Goal: Communication & Community: Answer question/provide support

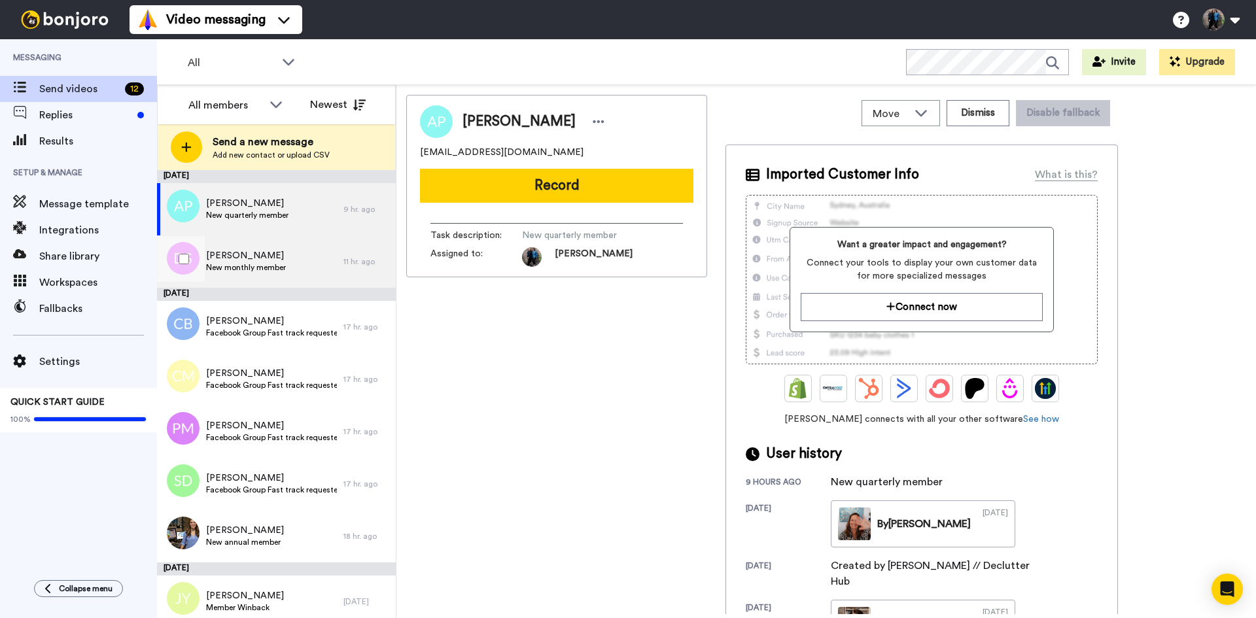
click at [260, 258] on span "Debbie Scott" at bounding box center [246, 255] width 80 height 13
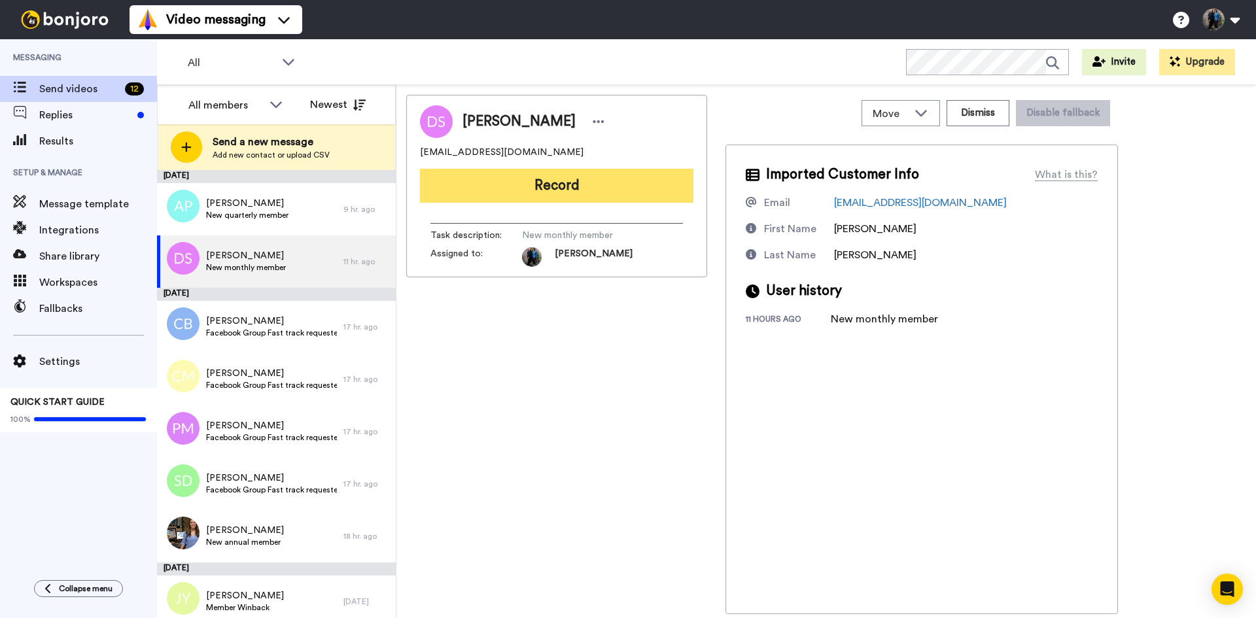
click at [574, 184] on button "Record" at bounding box center [556, 186] width 273 height 34
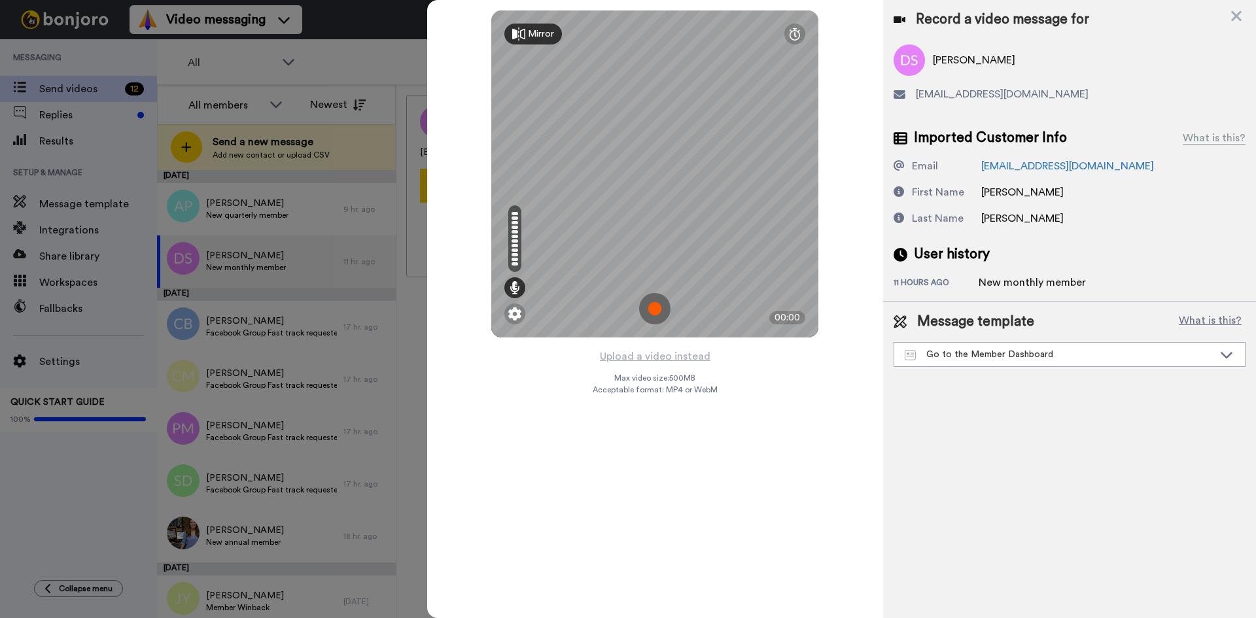
click at [653, 306] on img at bounding box center [654, 308] width 31 height 31
click at [649, 304] on img at bounding box center [654, 308] width 31 height 31
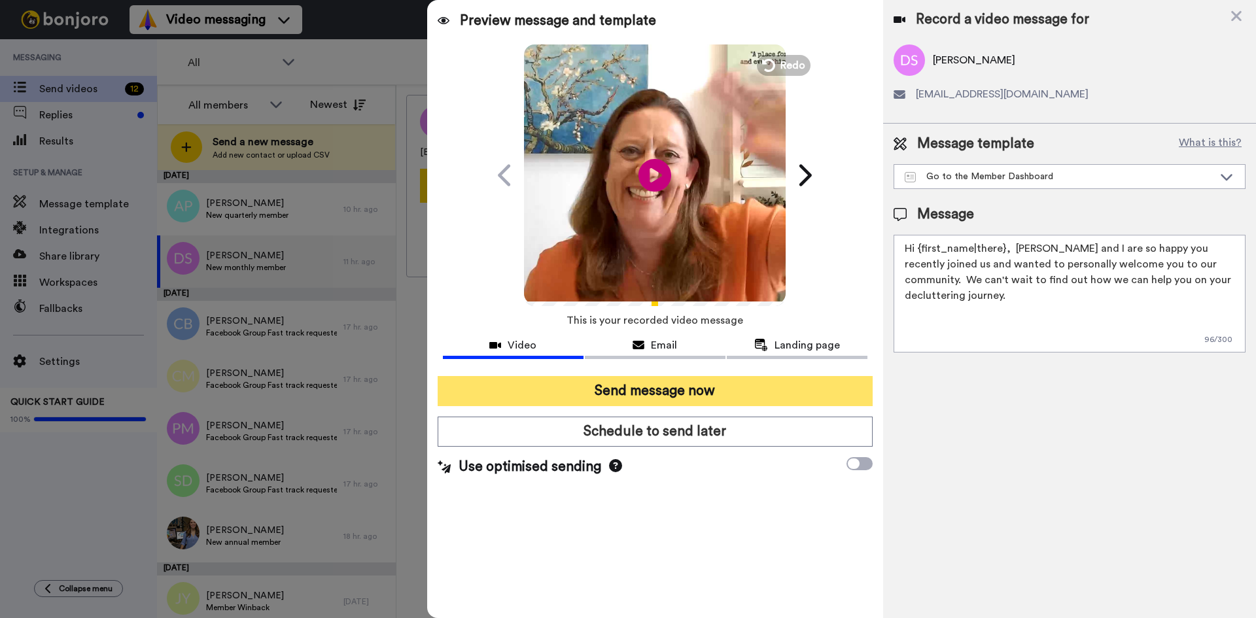
click at [674, 389] on button "Send message now" at bounding box center [655, 391] width 435 height 30
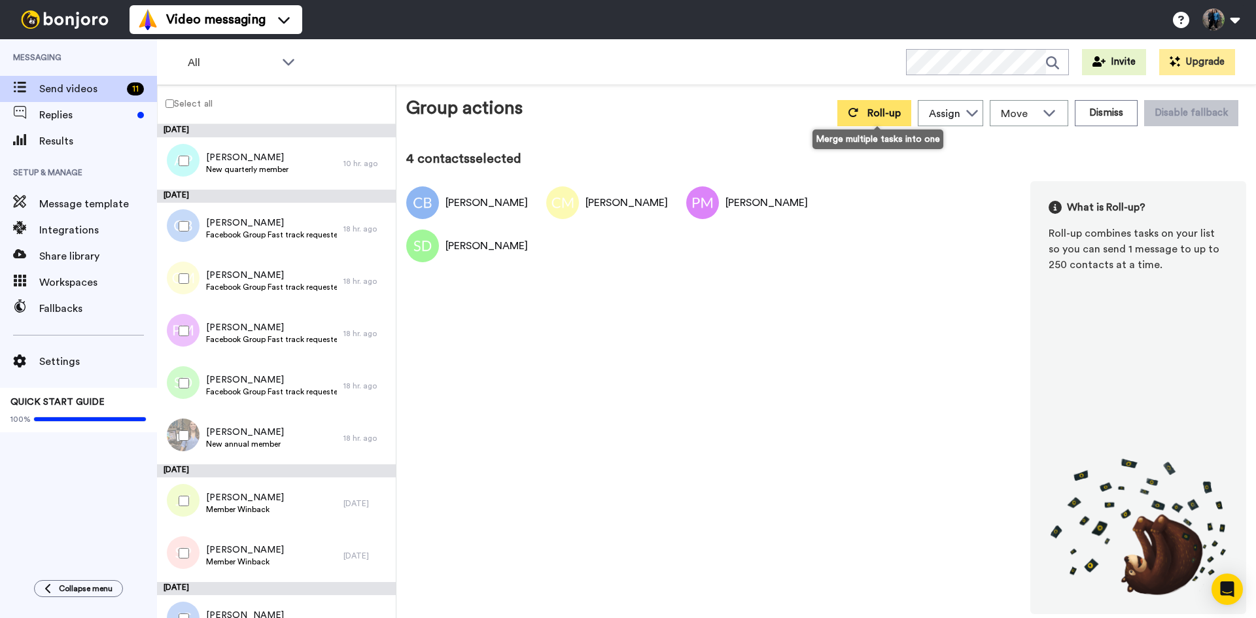
click at [896, 114] on span "Roll-up" at bounding box center [883, 113] width 33 height 10
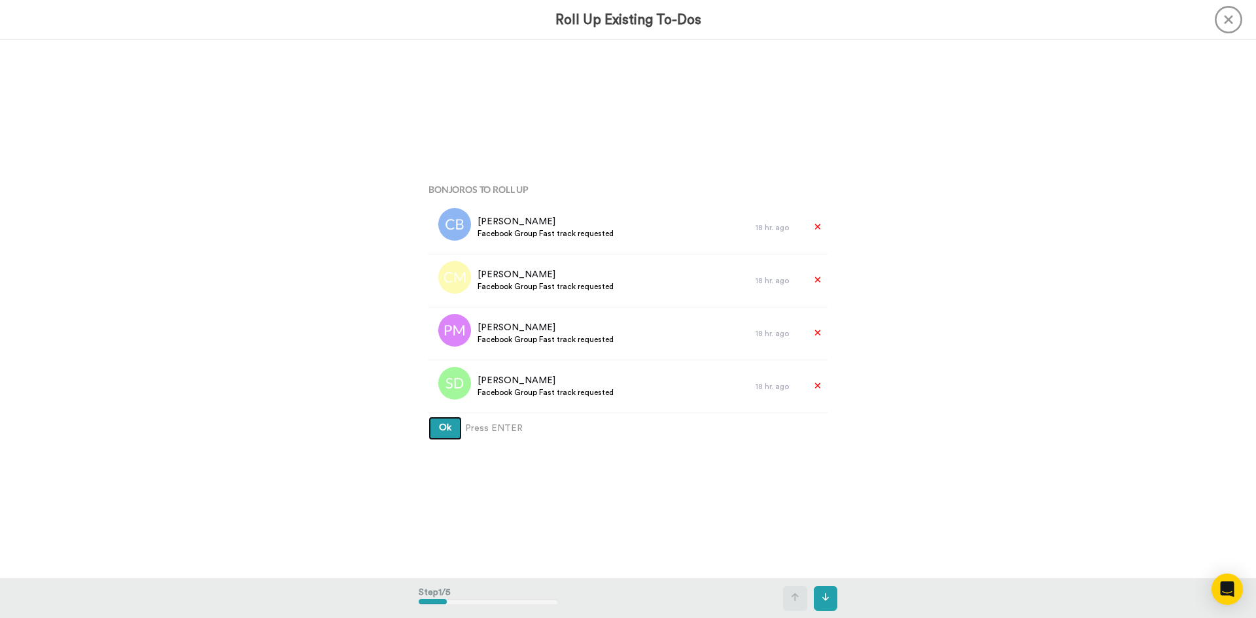
click at [439, 424] on span "Ok" at bounding box center [445, 427] width 12 height 9
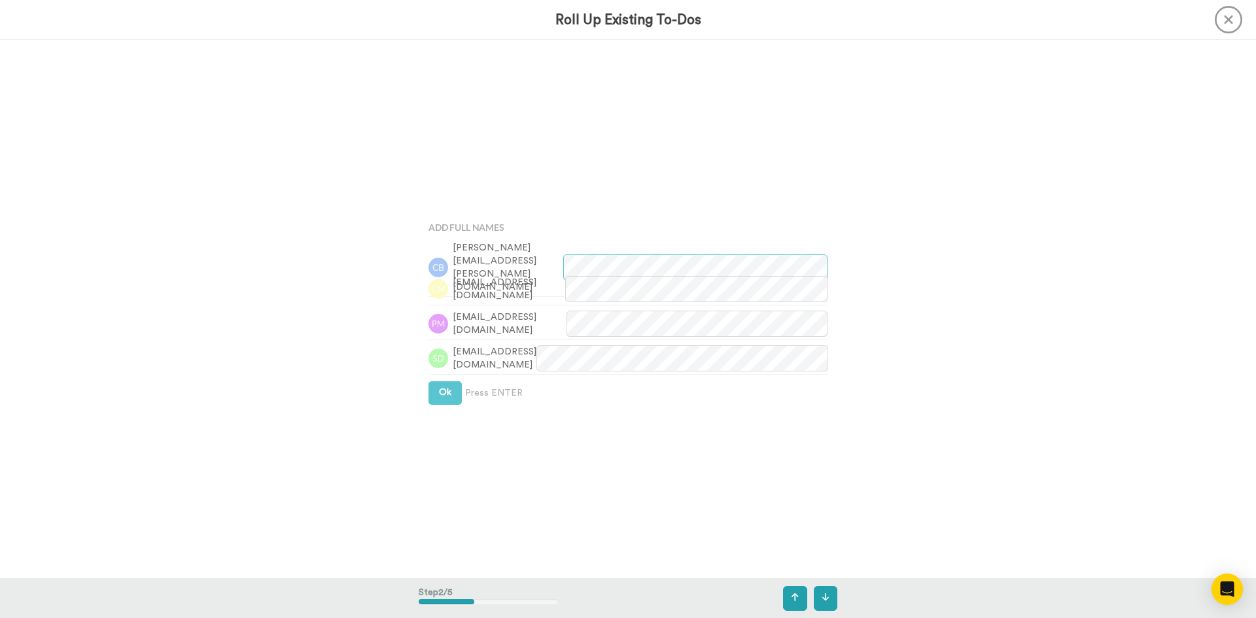
scroll to position [538, 0]
click at [439, 387] on span "Ok" at bounding box center [445, 391] width 12 height 9
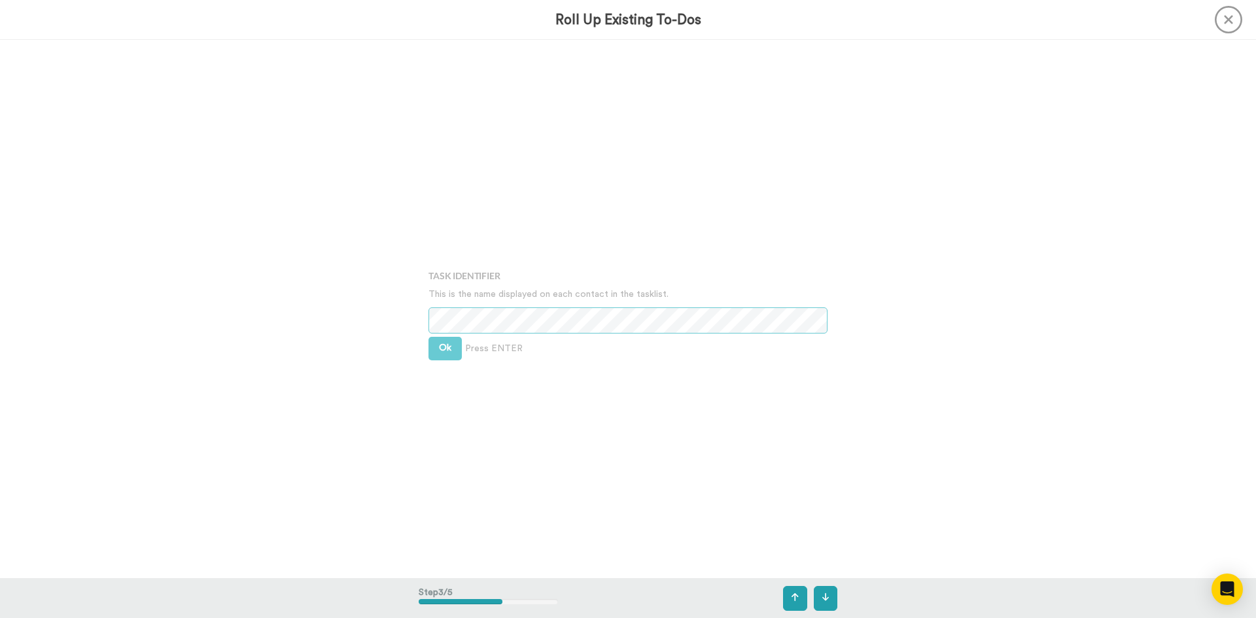
scroll to position [1076, 0]
click at [446, 347] on span "Ok" at bounding box center [445, 344] width 12 height 9
click at [439, 334] on span "Ok" at bounding box center [445, 334] width 12 height 9
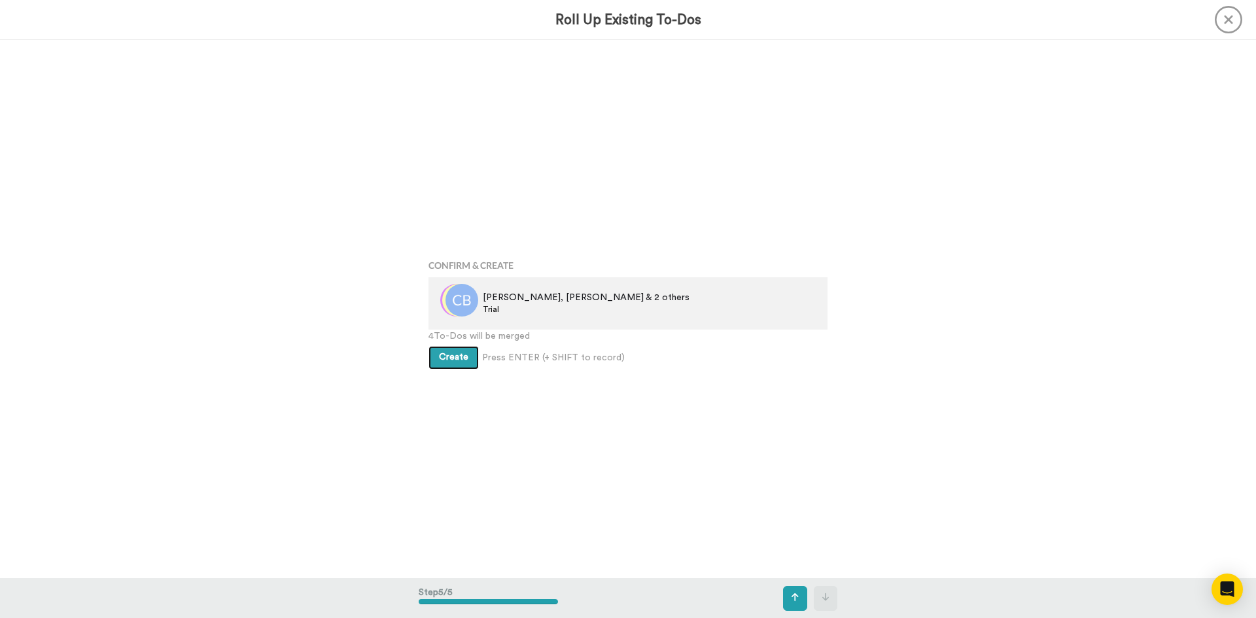
scroll to position [2153, 0]
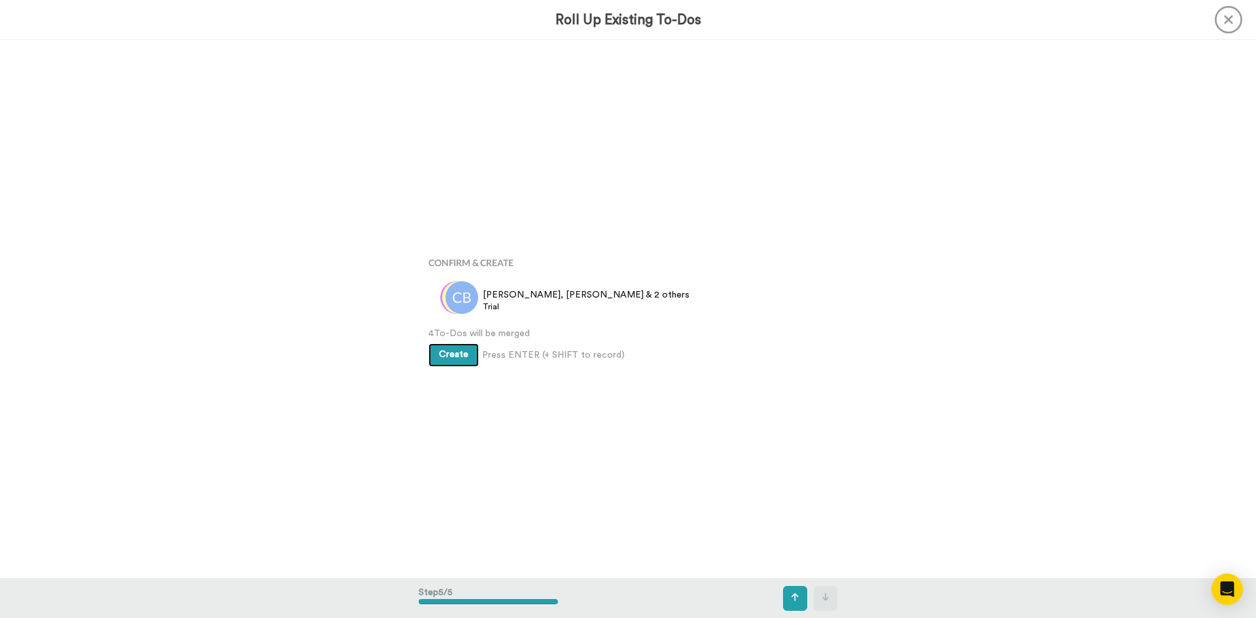
click at [449, 360] on button "Create" at bounding box center [453, 355] width 50 height 24
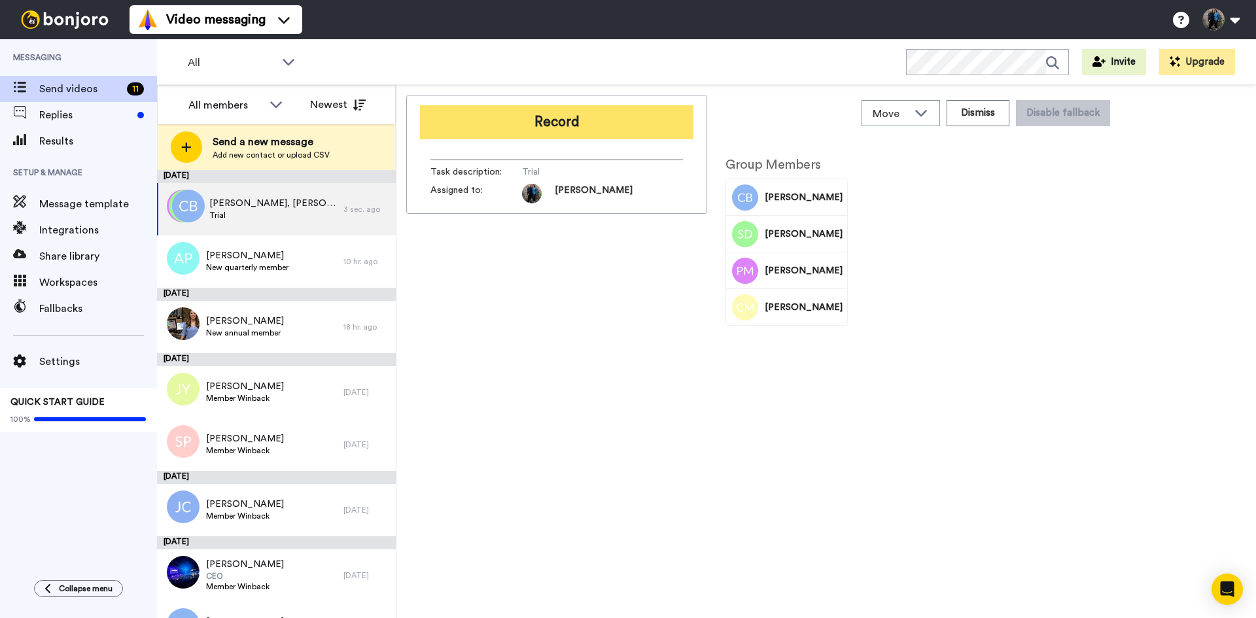
click at [542, 114] on button "Record" at bounding box center [556, 122] width 273 height 34
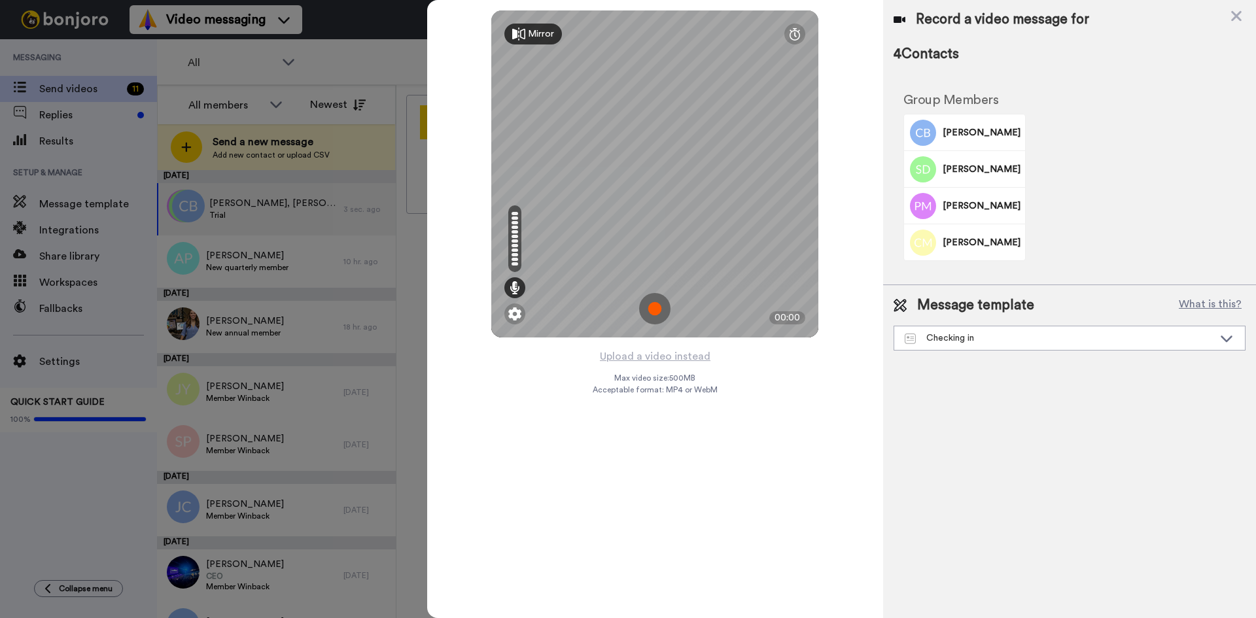
click at [655, 304] on img at bounding box center [654, 308] width 31 height 31
click at [657, 300] on img at bounding box center [654, 308] width 31 height 31
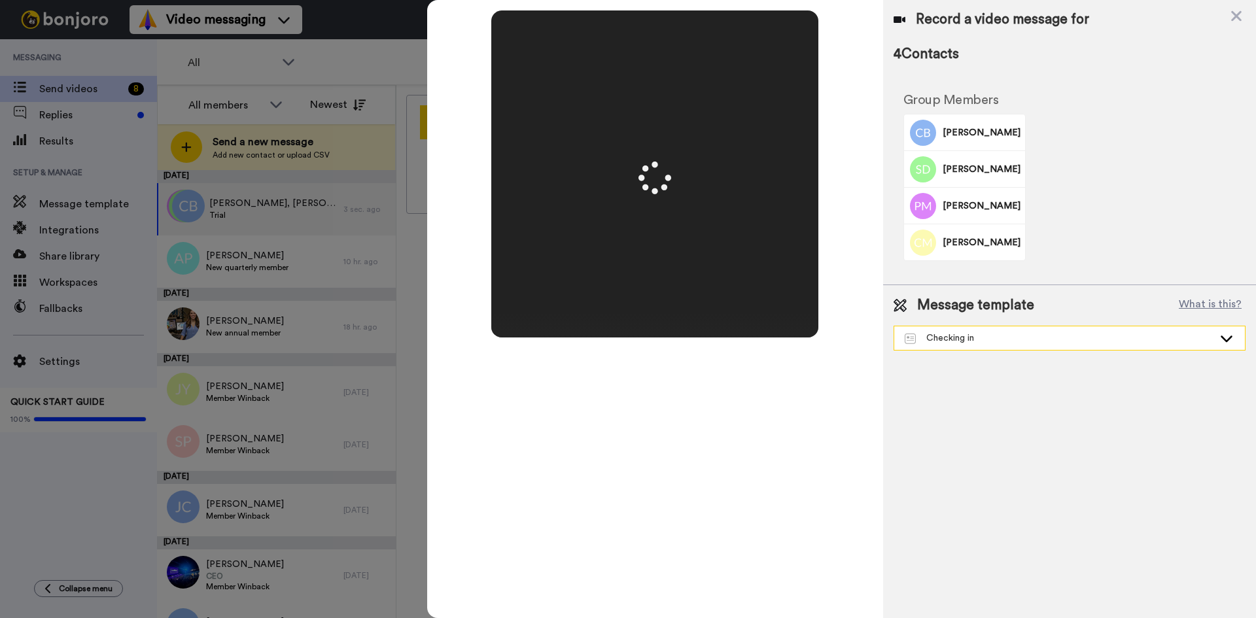
click at [1233, 336] on icon at bounding box center [1226, 338] width 16 height 13
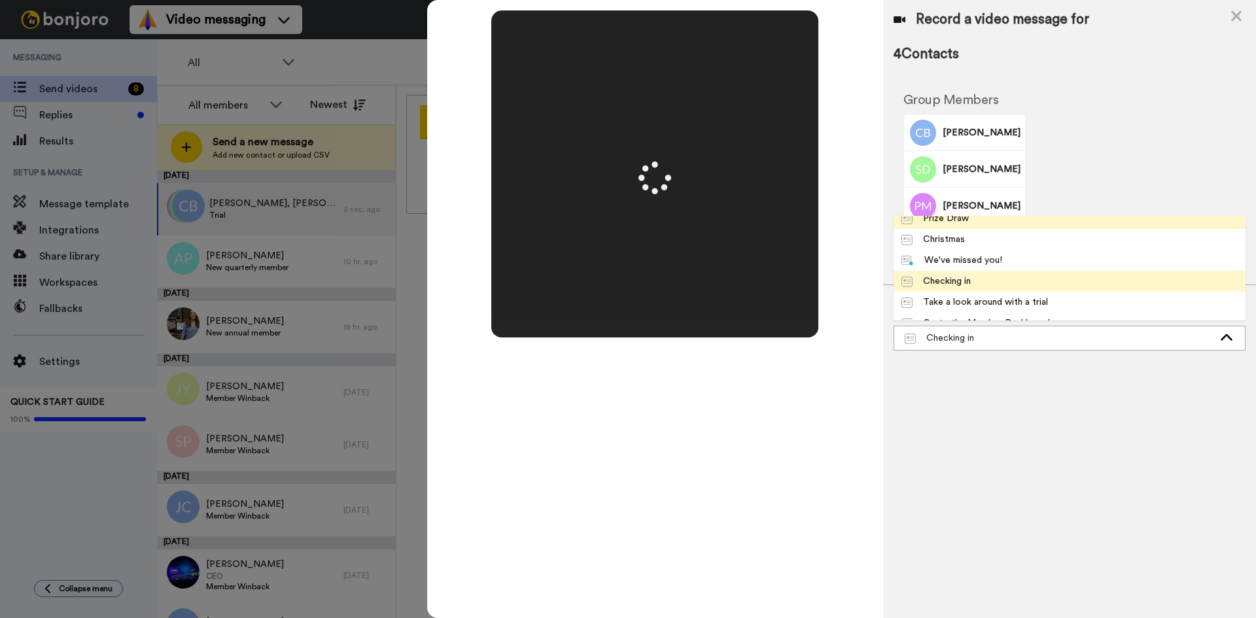
scroll to position [63, 0]
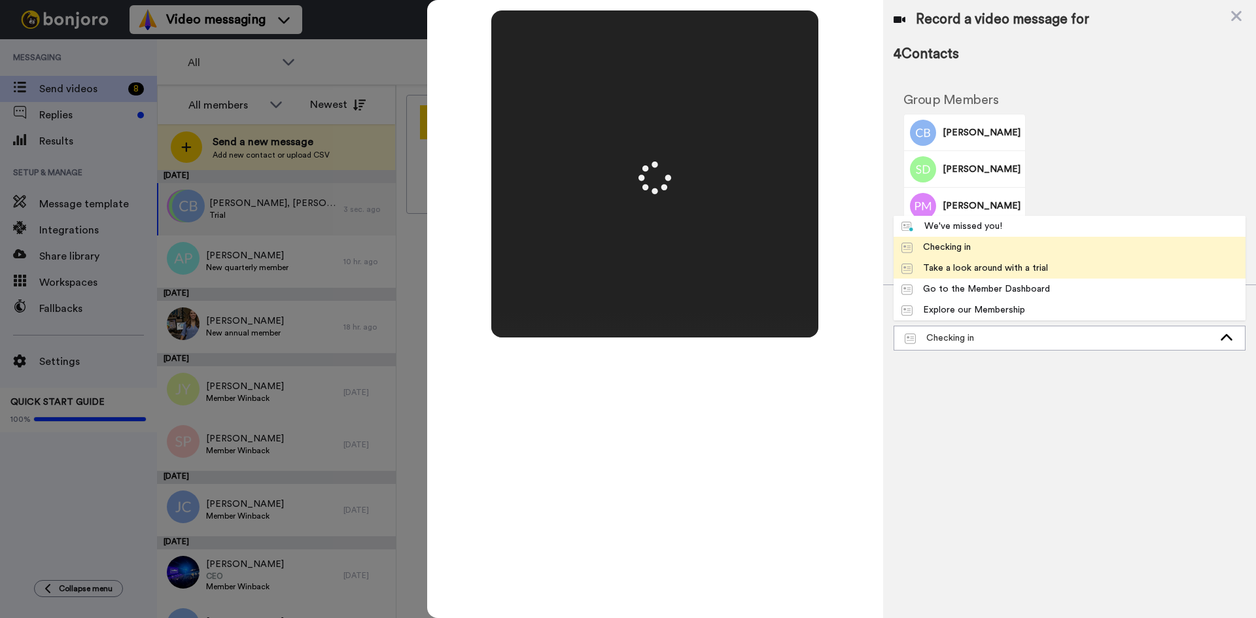
click at [984, 273] on div "Take a look around with a trial" at bounding box center [974, 268] width 146 height 13
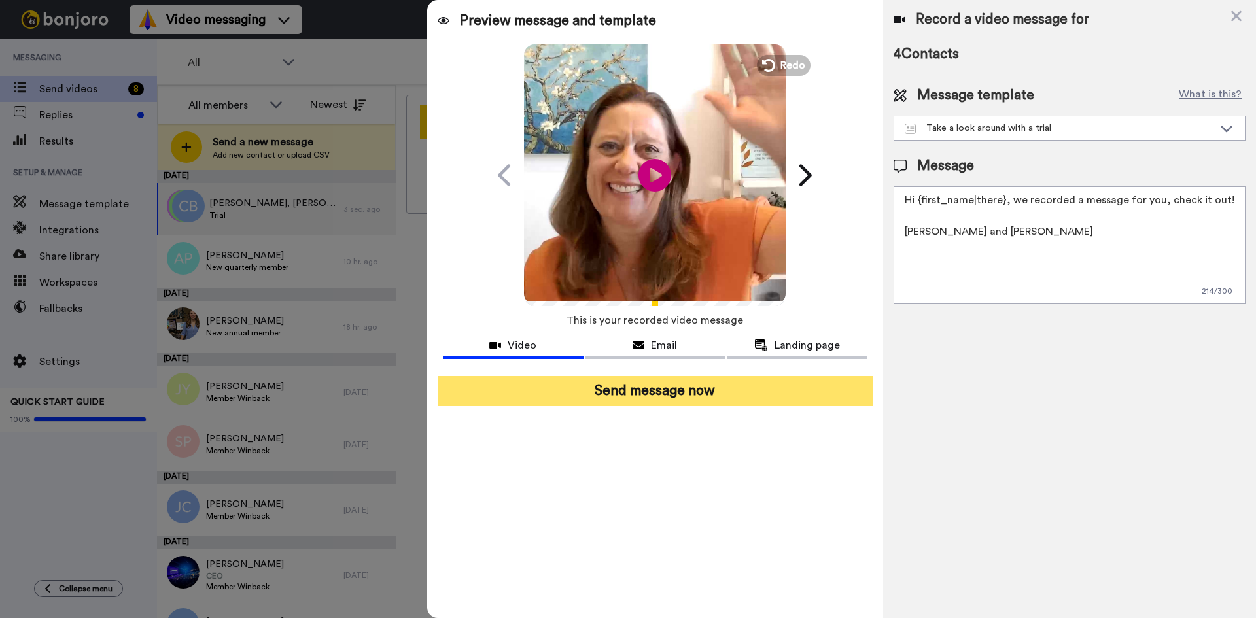
click at [678, 397] on button "Send message now" at bounding box center [655, 391] width 435 height 30
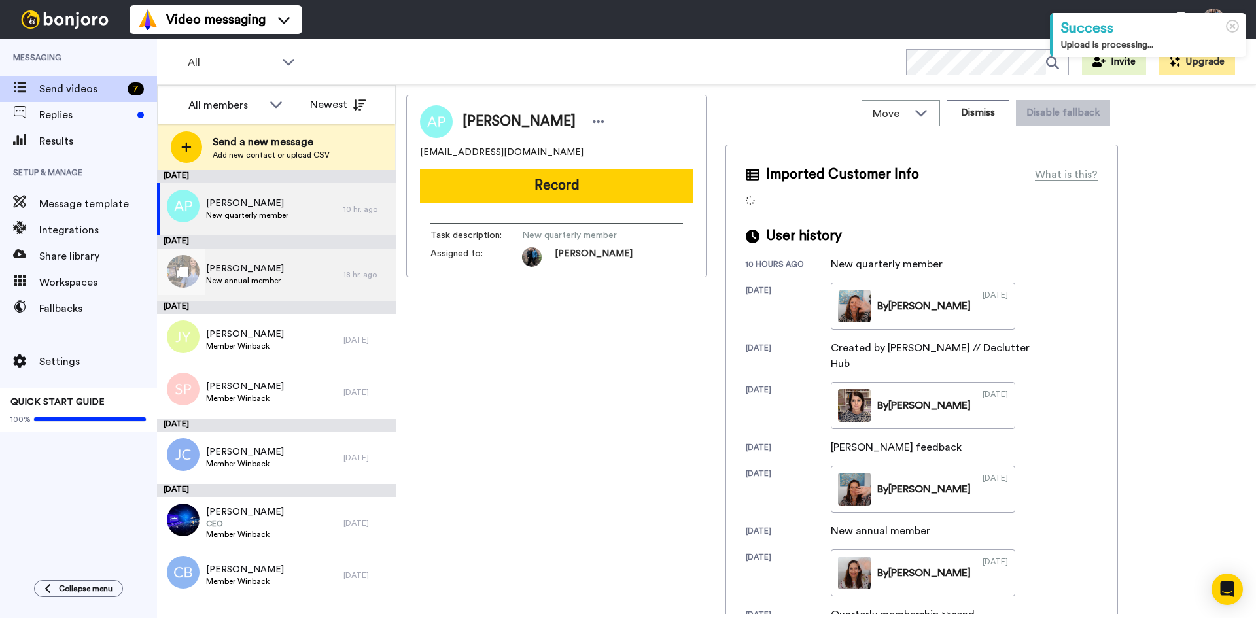
click at [299, 277] on div "Elizabeth Kay New annual member" at bounding box center [250, 275] width 186 height 52
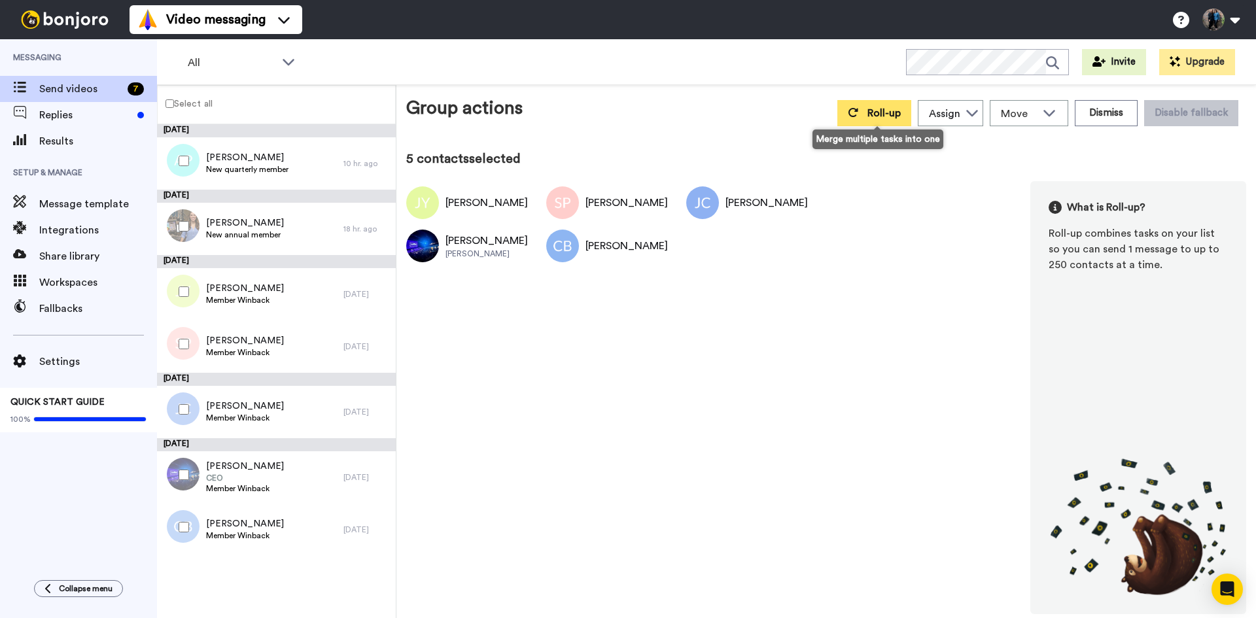
click at [887, 112] on span "Roll-up" at bounding box center [883, 113] width 33 height 10
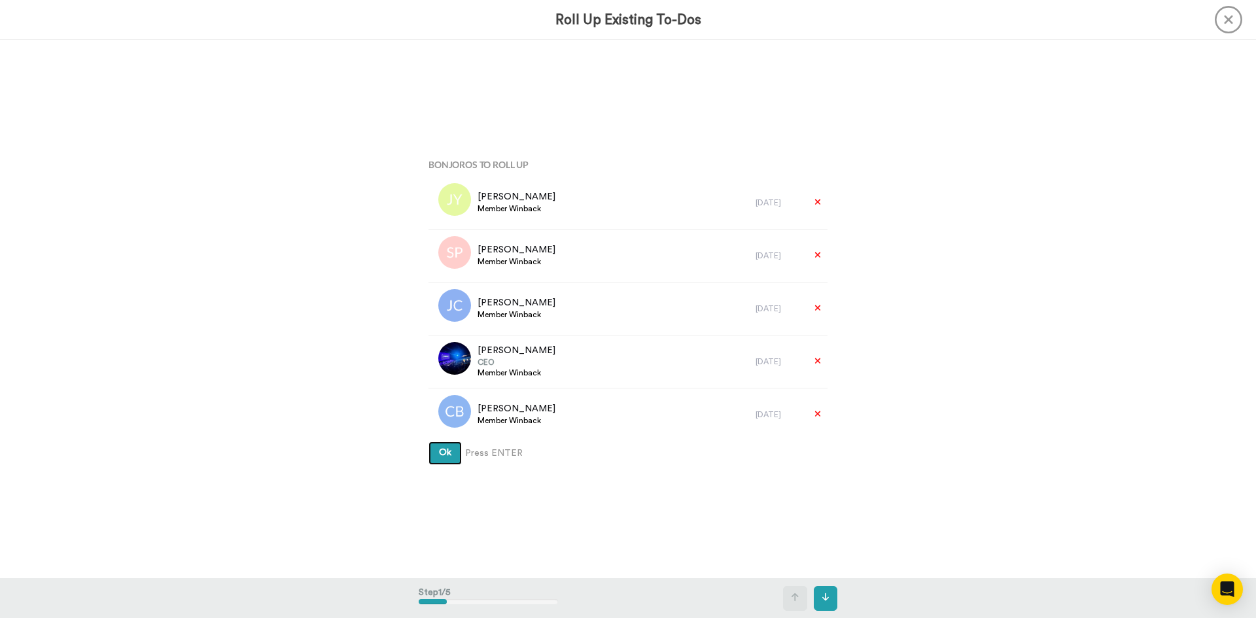
click at [439, 455] on span "Ok" at bounding box center [445, 452] width 12 height 9
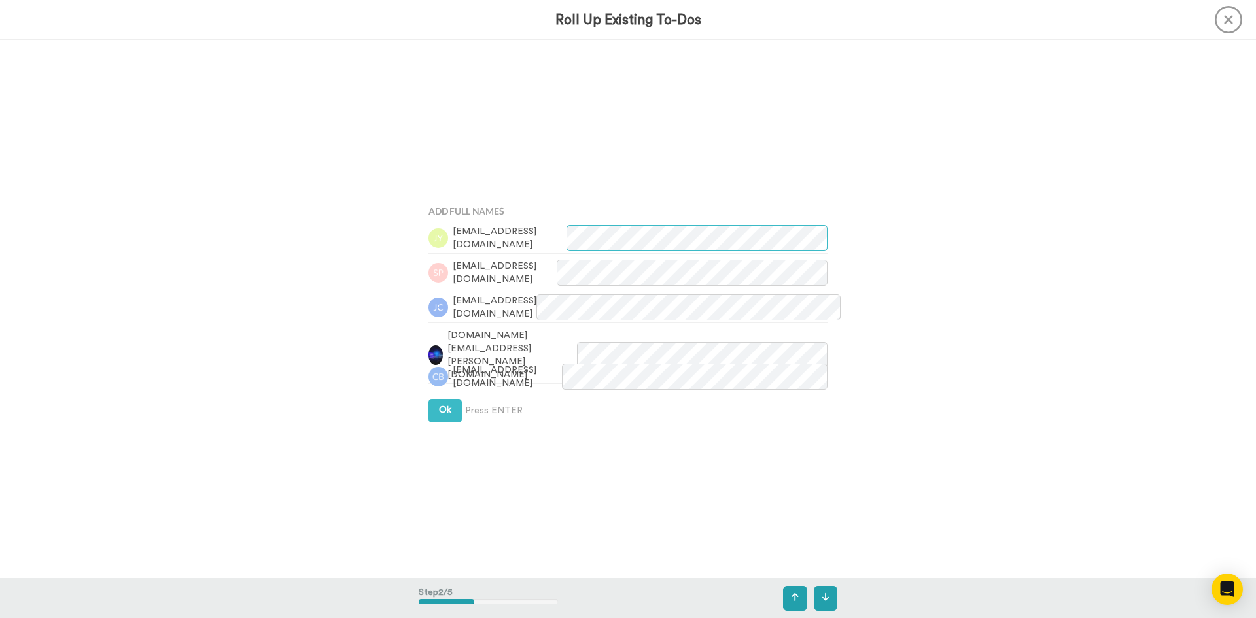
scroll to position [538, 0]
click at [443, 407] on span "Ok" at bounding box center [445, 408] width 12 height 9
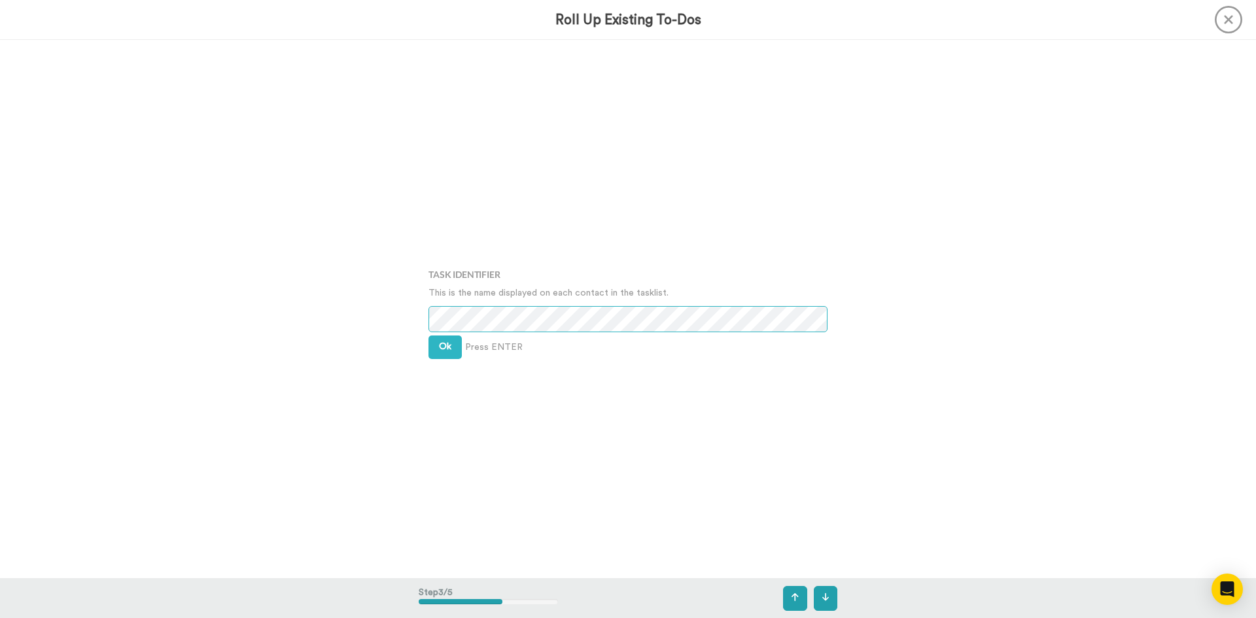
scroll to position [1076, 0]
click at [435, 349] on button "Ok" at bounding box center [444, 346] width 33 height 24
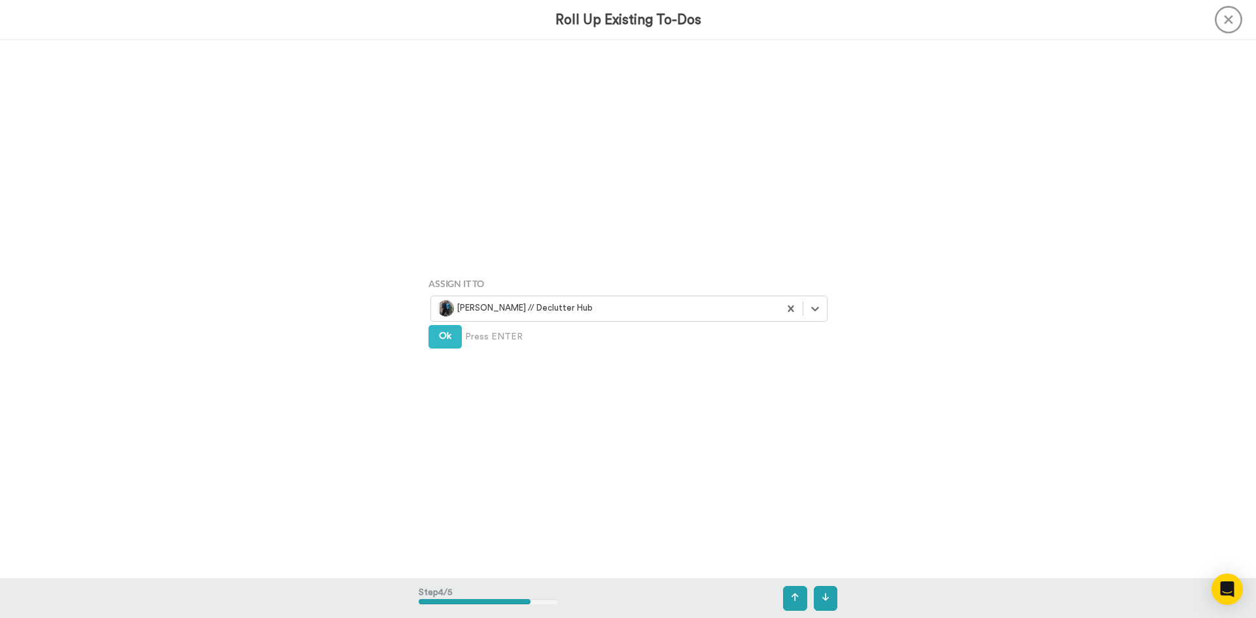
scroll to position [1615, 0]
click at [439, 335] on span "Ok" at bounding box center [445, 334] width 12 height 9
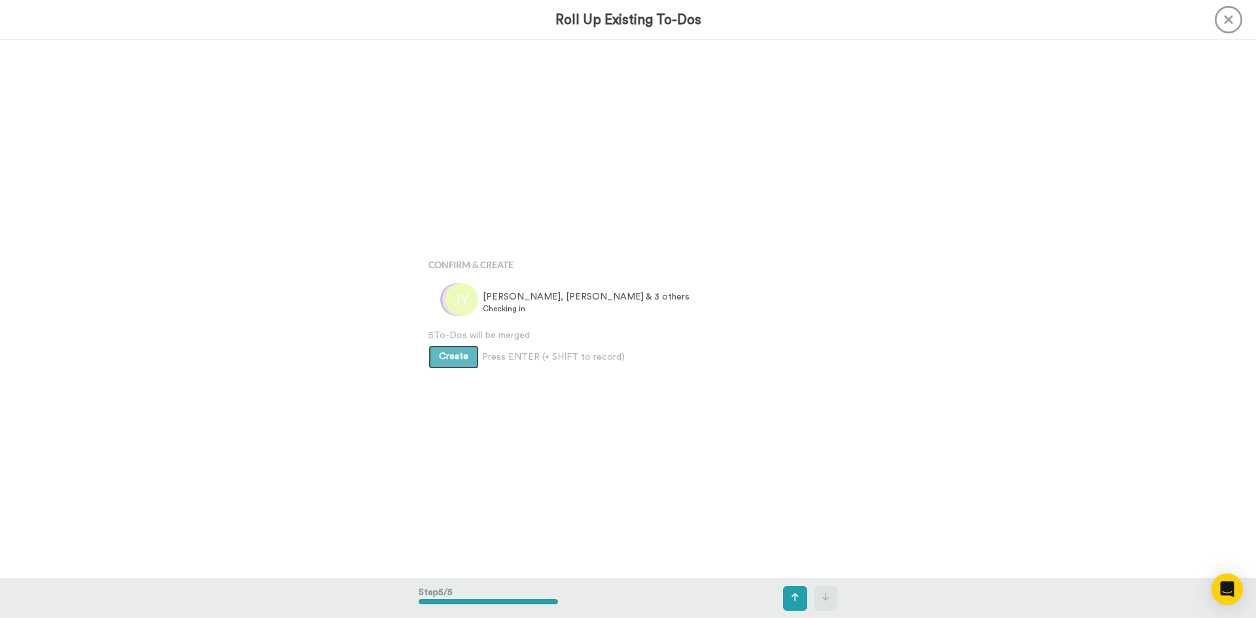
scroll to position [2153, 0]
click at [451, 354] on span "Create" at bounding box center [453, 354] width 29 height 9
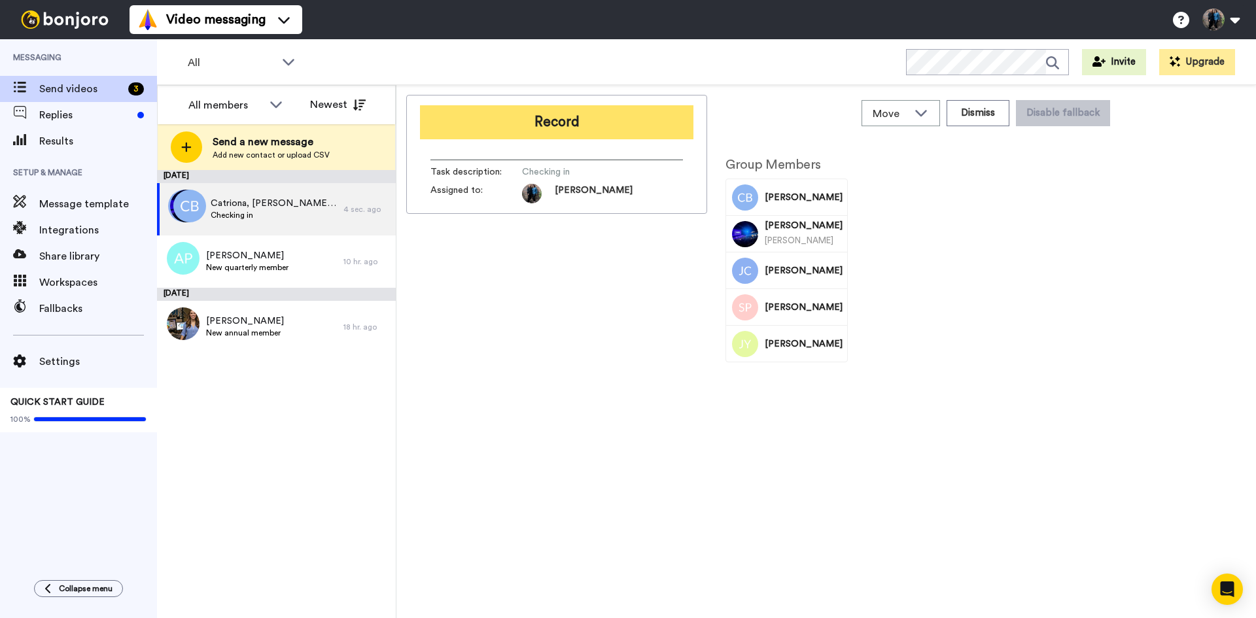
click at [568, 119] on button "Record" at bounding box center [556, 122] width 273 height 34
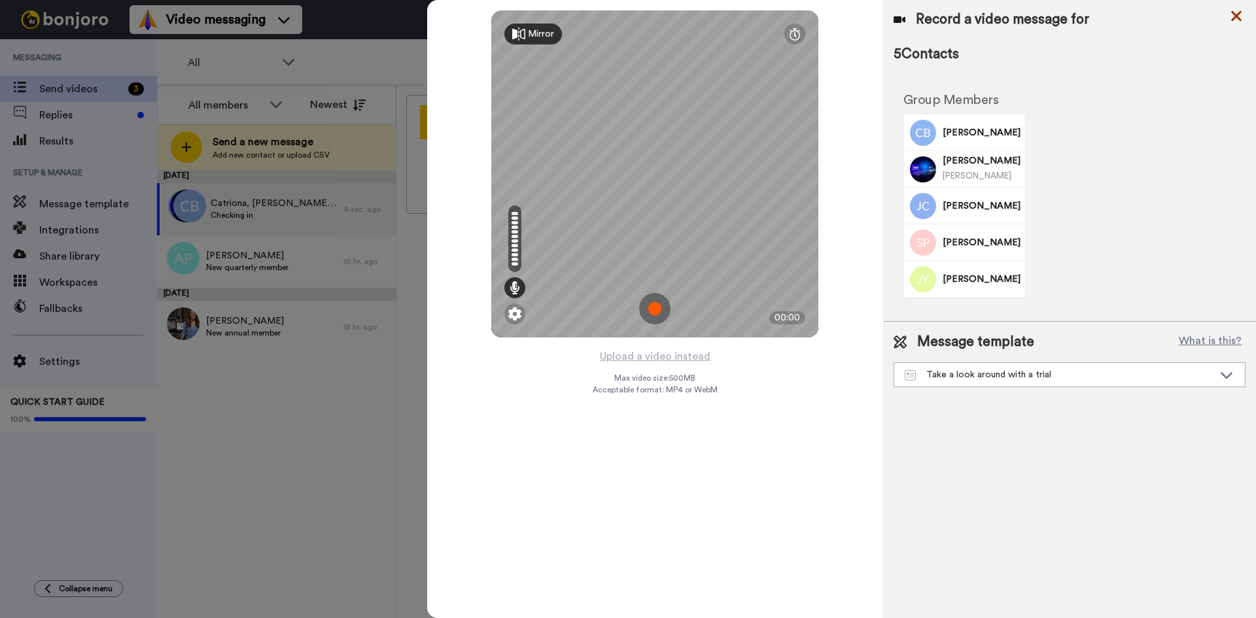
click at [1236, 13] on icon at bounding box center [1235, 16] width 13 height 16
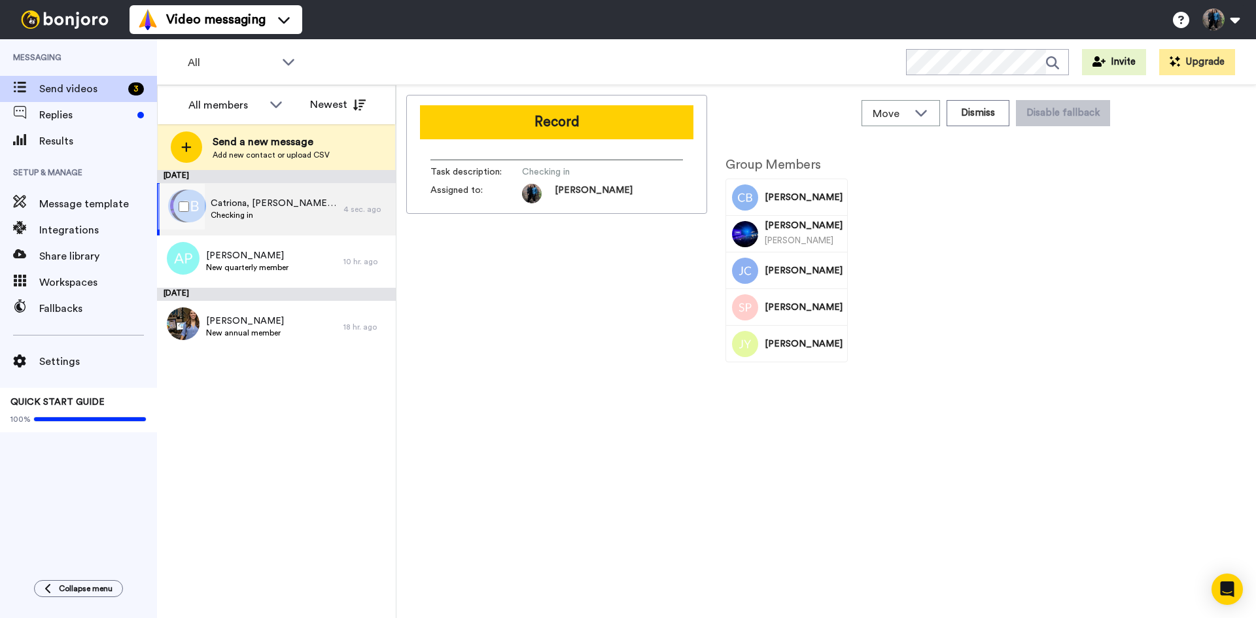
click at [271, 205] on span "Catriona, [PERSON_NAME] & 3 others" at bounding box center [274, 203] width 126 height 13
click at [925, 109] on icon at bounding box center [921, 112] width 16 height 13
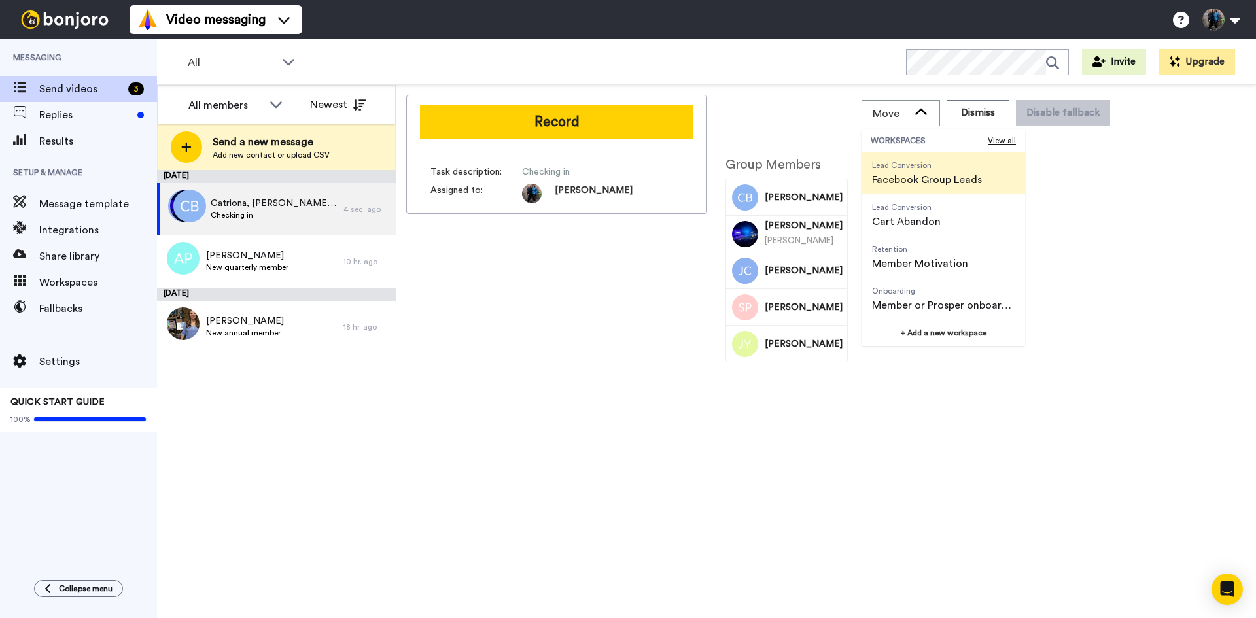
click at [1184, 250] on div "Record Task description : Checking in Assigned to: Ingrid Move WORKSPACES View …" at bounding box center [826, 354] width 840 height 519
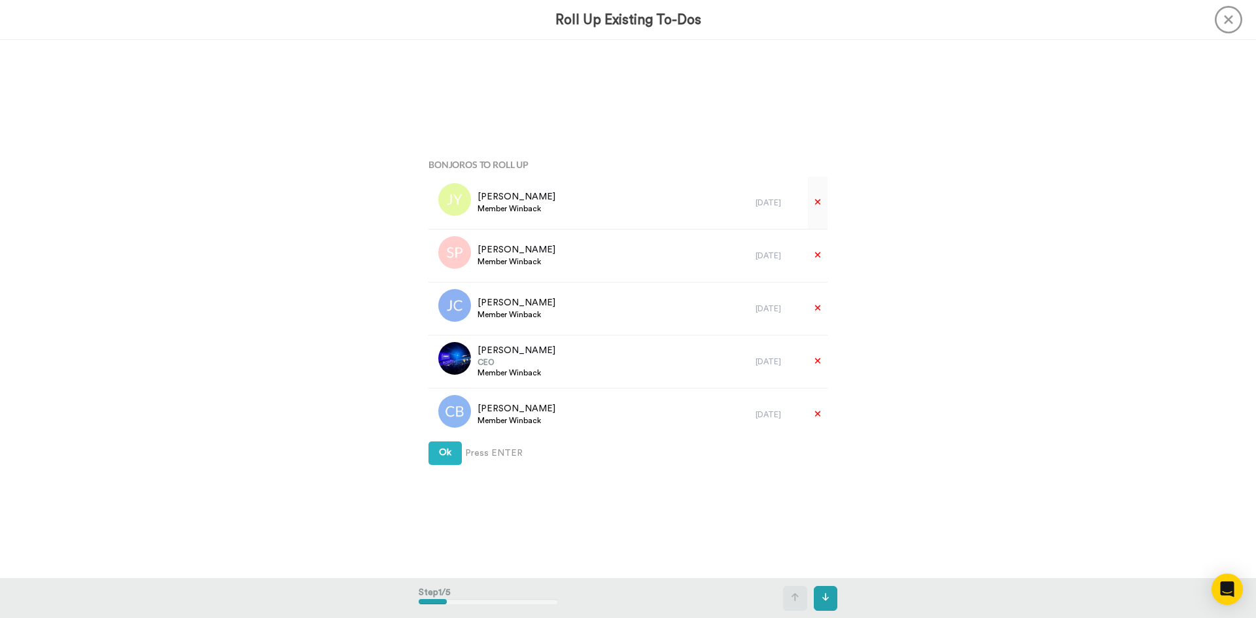
click at [814, 198] on icon at bounding box center [817, 202] width 7 height 9
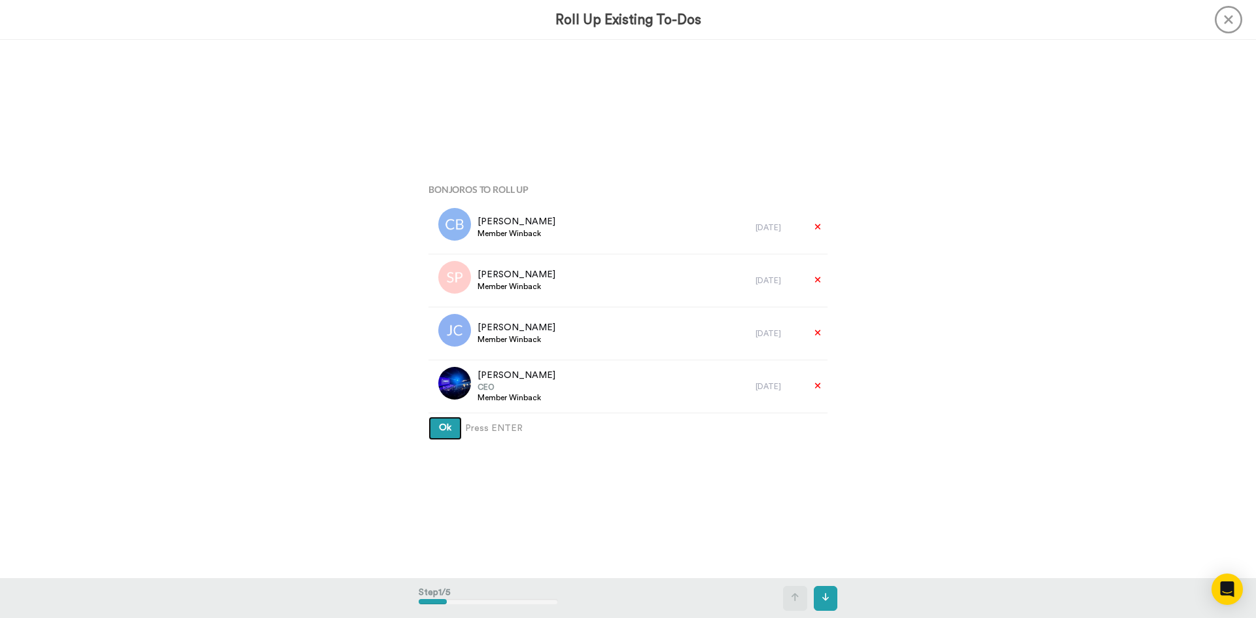
click at [440, 428] on span "Ok" at bounding box center [445, 427] width 12 height 9
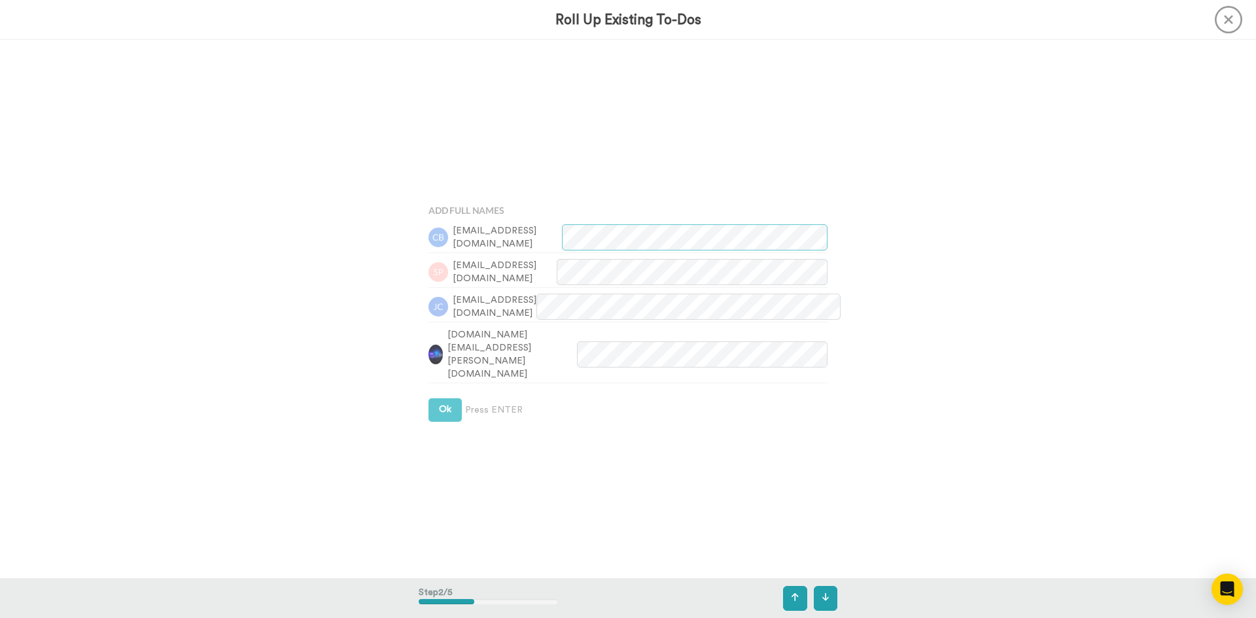
scroll to position [538, 0]
click at [441, 407] on span "Ok" at bounding box center [445, 408] width 12 height 9
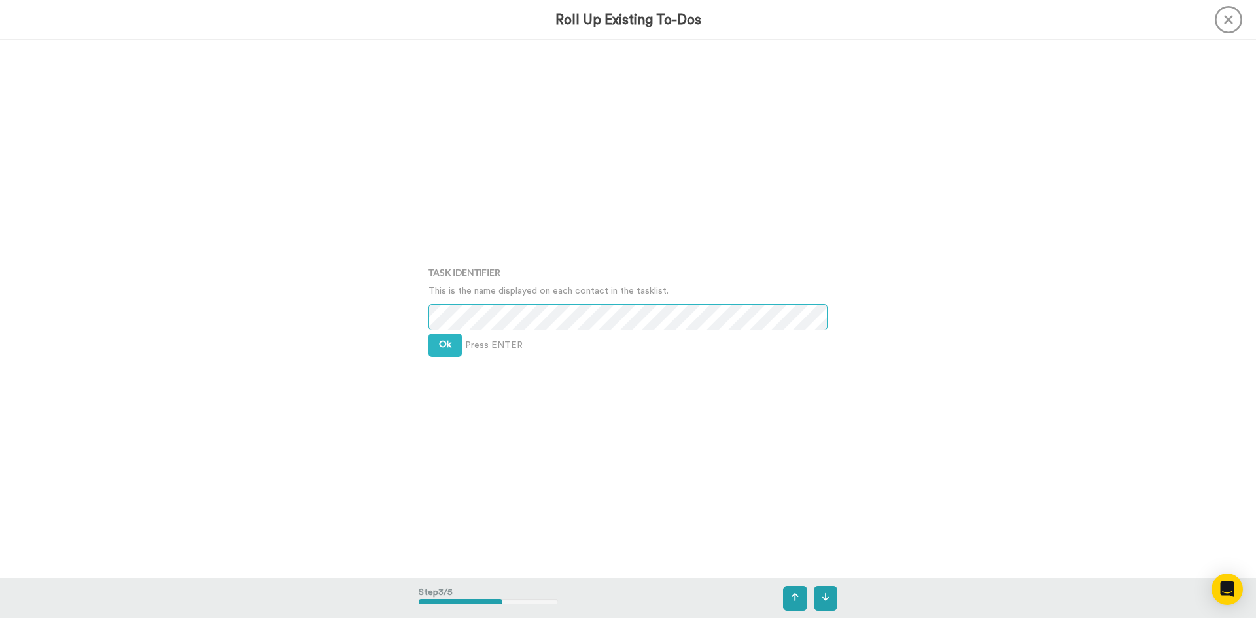
scroll to position [1076, 0]
click at [443, 343] on span "Ok" at bounding box center [445, 344] width 12 height 9
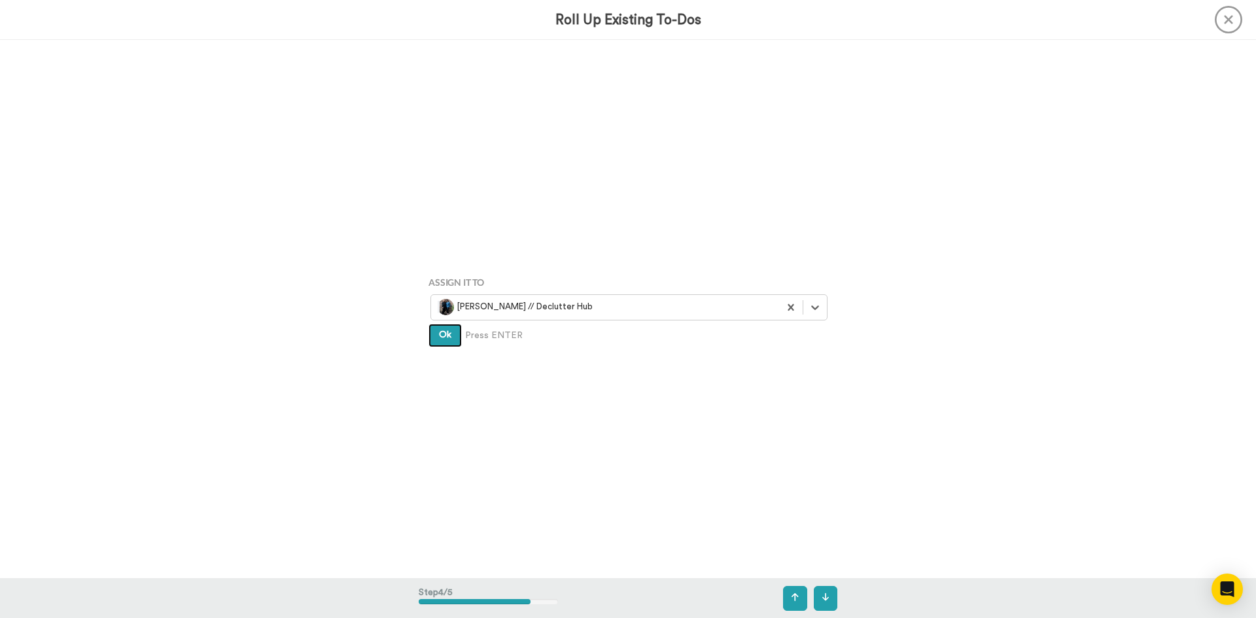
click at [443, 343] on button "Ok" at bounding box center [444, 336] width 33 height 24
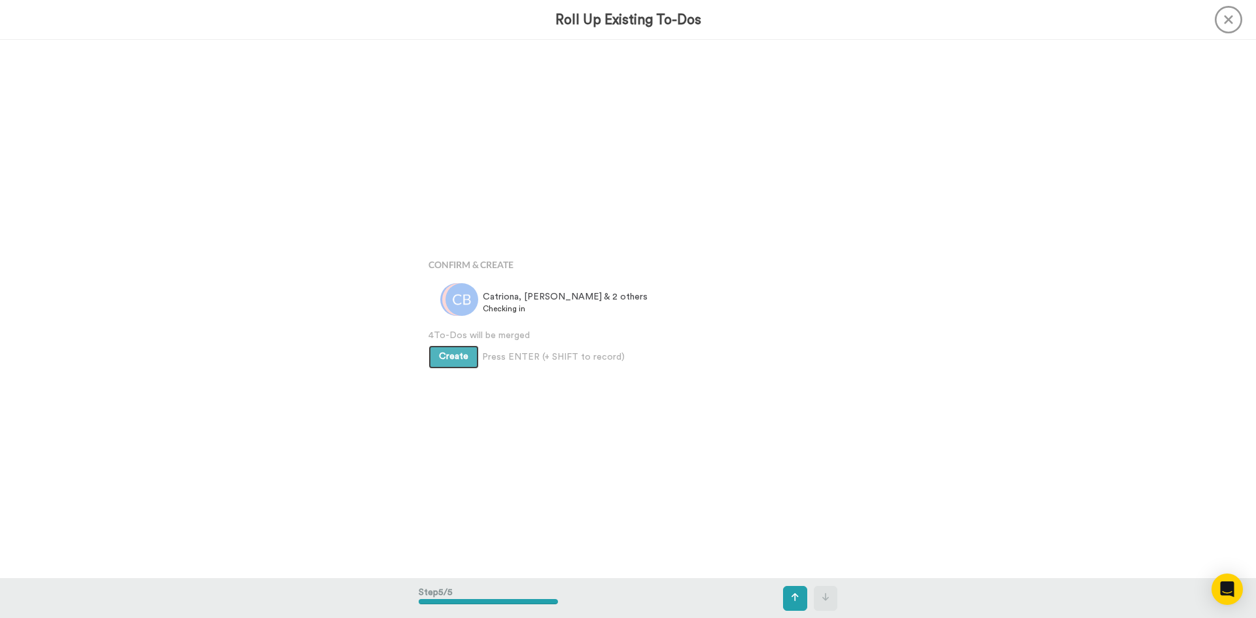
scroll to position [2153, 0]
click at [445, 357] on span "Create" at bounding box center [453, 354] width 29 height 9
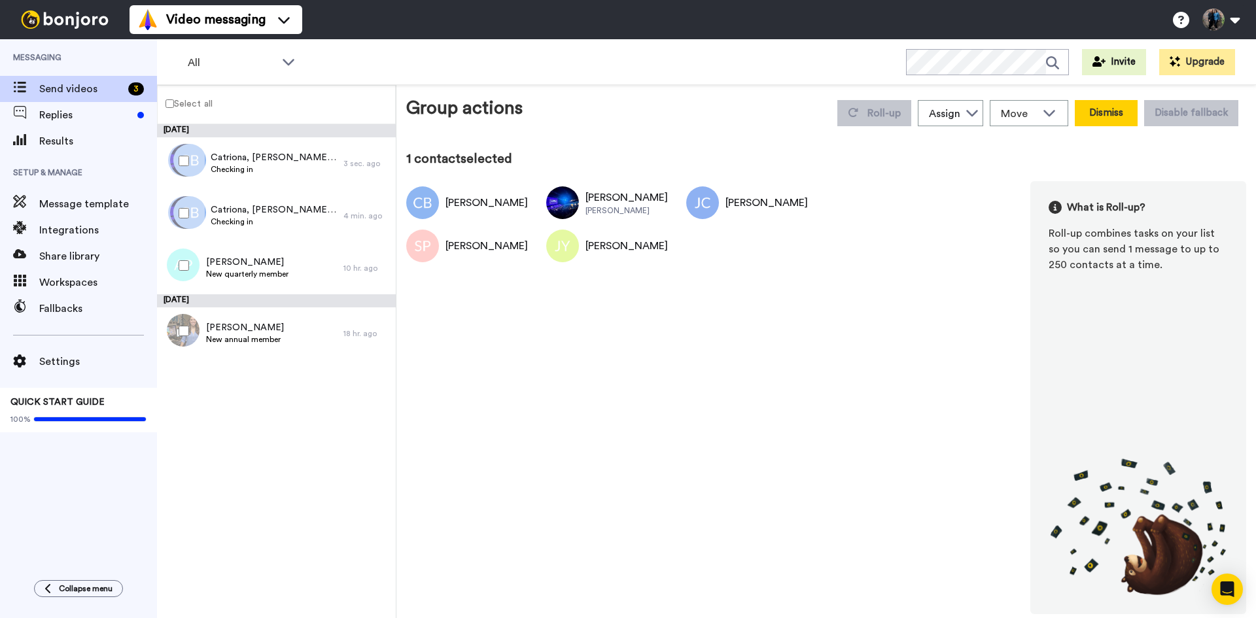
click at [1111, 112] on button "Dismiss" at bounding box center [1105, 113] width 63 height 26
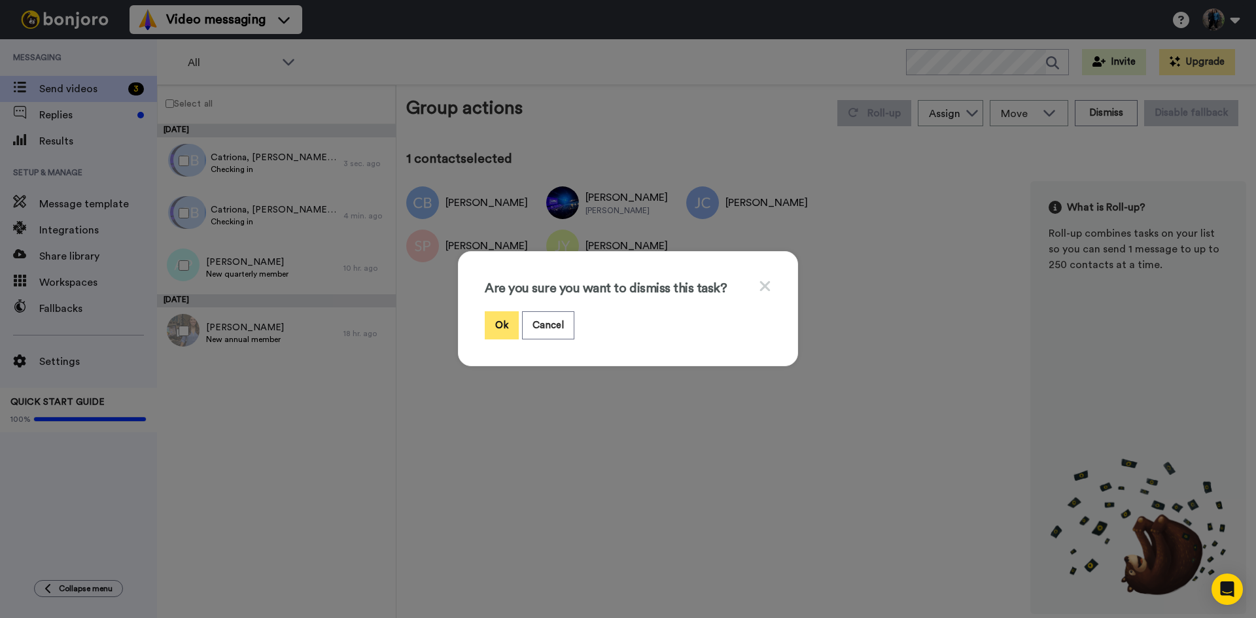
drag, startPoint x: 487, startPoint y: 322, endPoint x: 562, endPoint y: 309, distance: 76.3
click at [488, 322] on button "Ok" at bounding box center [502, 325] width 34 height 28
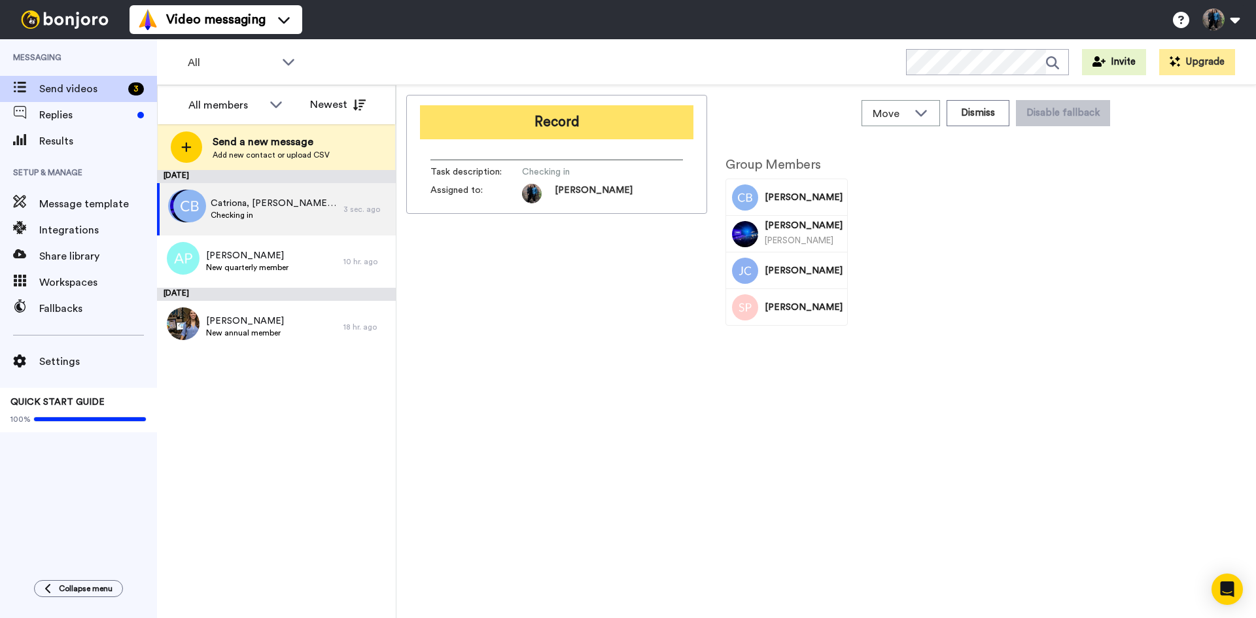
click at [570, 116] on button "Record" at bounding box center [556, 122] width 273 height 34
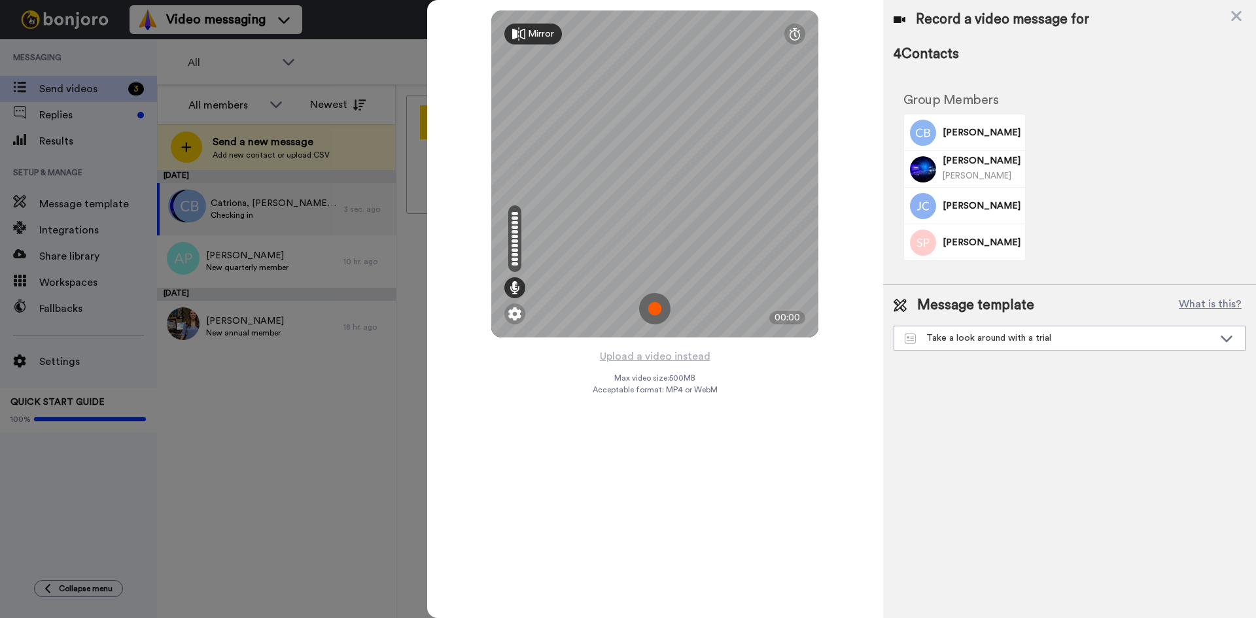
click at [657, 305] on img at bounding box center [654, 308] width 31 height 31
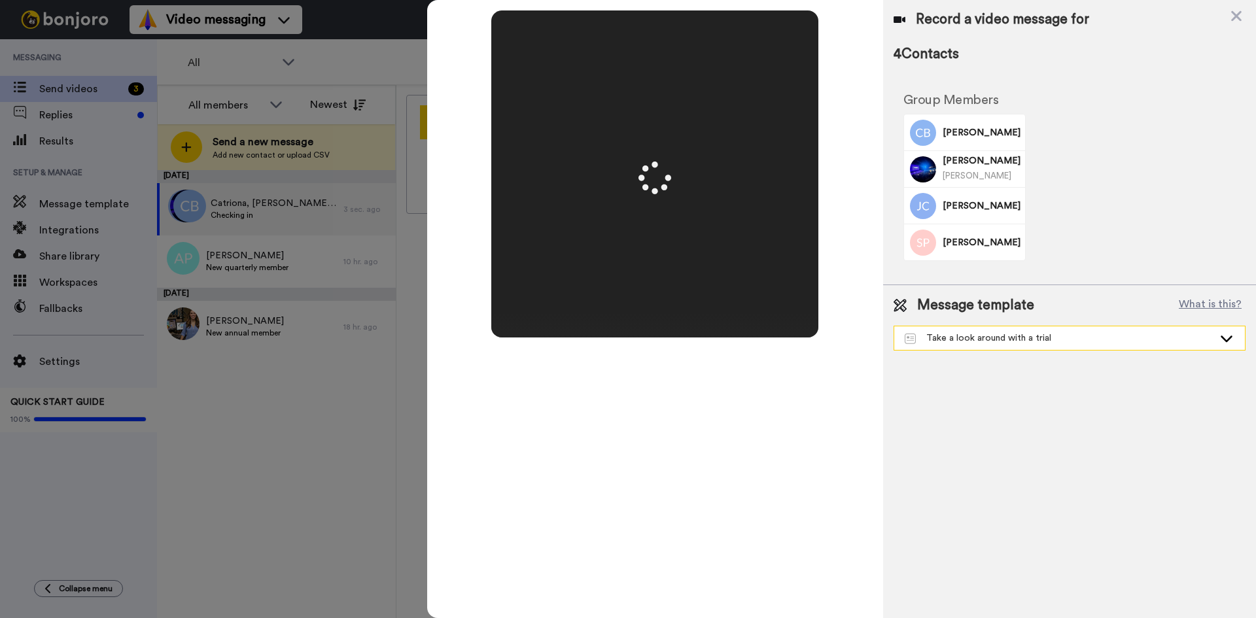
click at [1226, 330] on div "Take a look around with a trial" at bounding box center [1069, 338] width 351 height 24
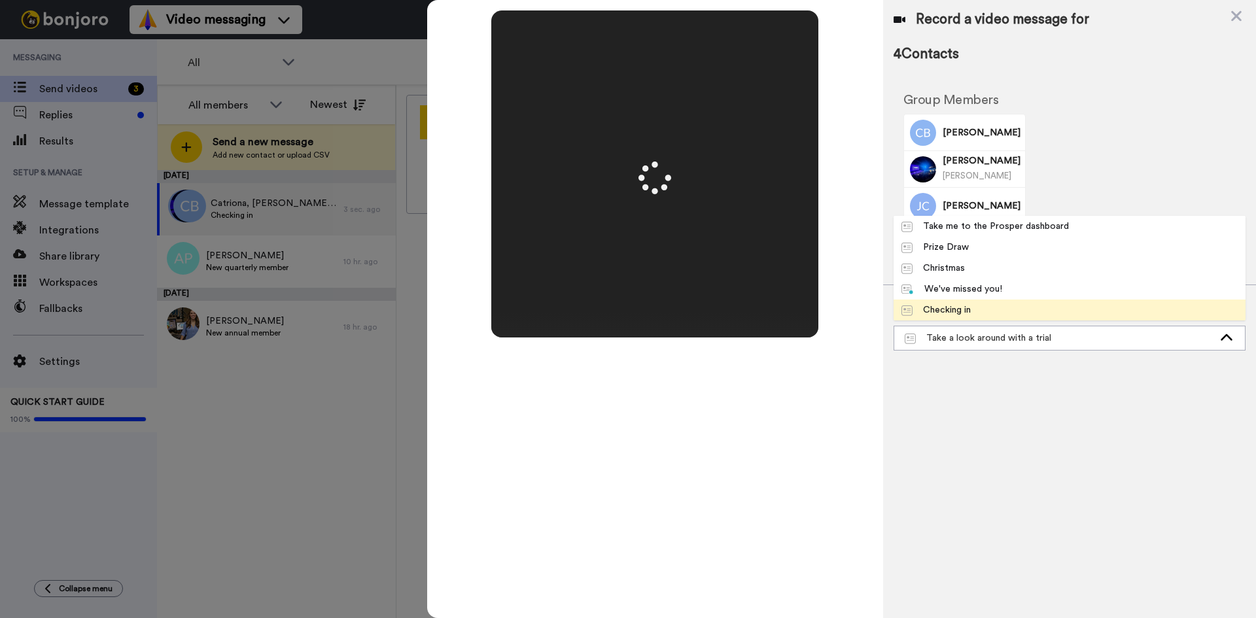
click at [957, 309] on div "Checking in" at bounding box center [935, 309] width 69 height 13
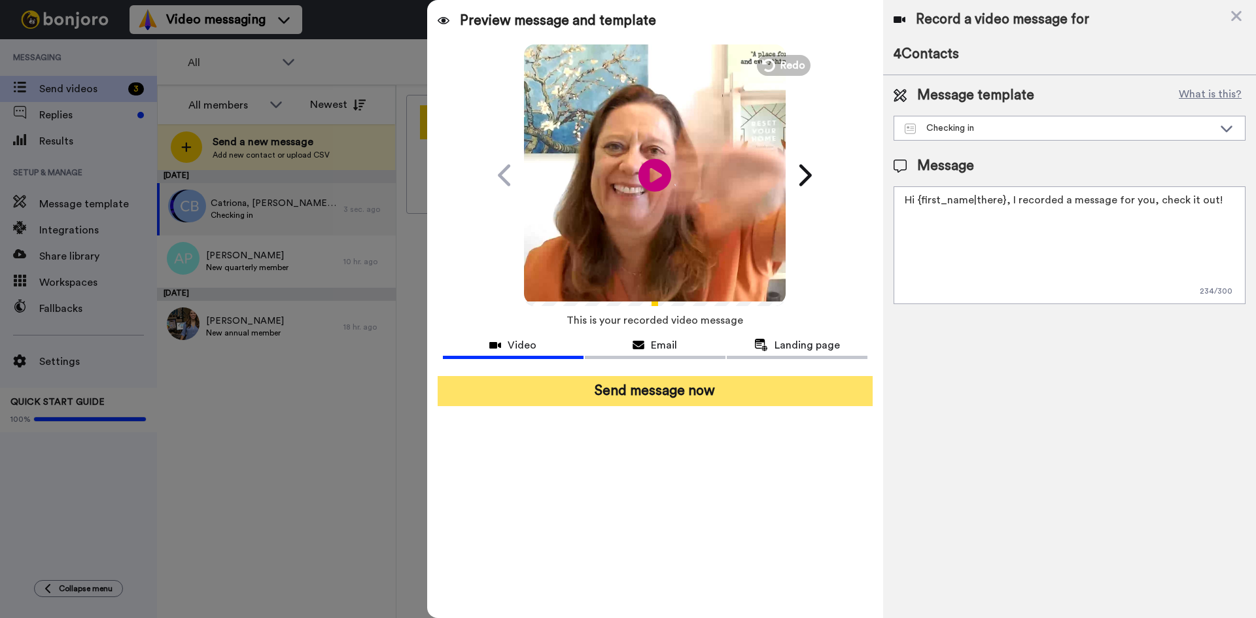
click at [675, 384] on button "Send message now" at bounding box center [655, 391] width 435 height 30
